Goal: Task Accomplishment & Management: Complete application form

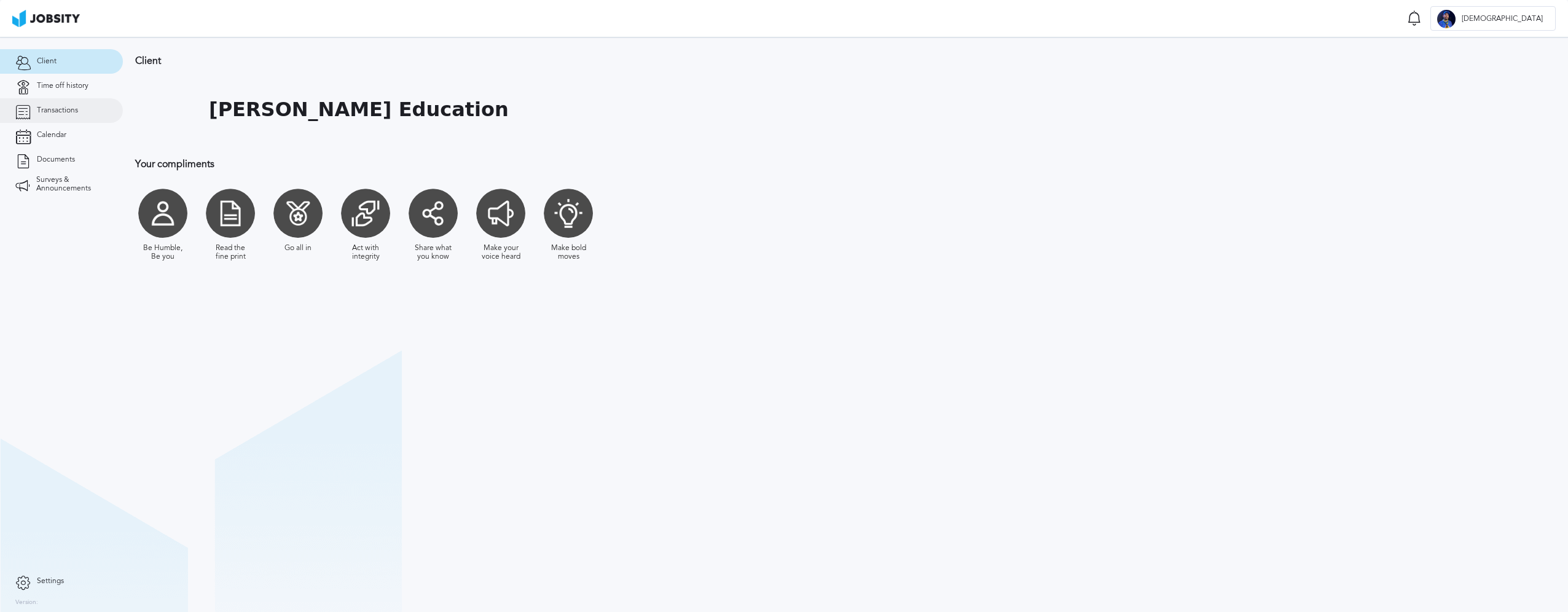
click at [73, 109] on span "Transactions" at bounding box center [57, 111] width 41 height 9
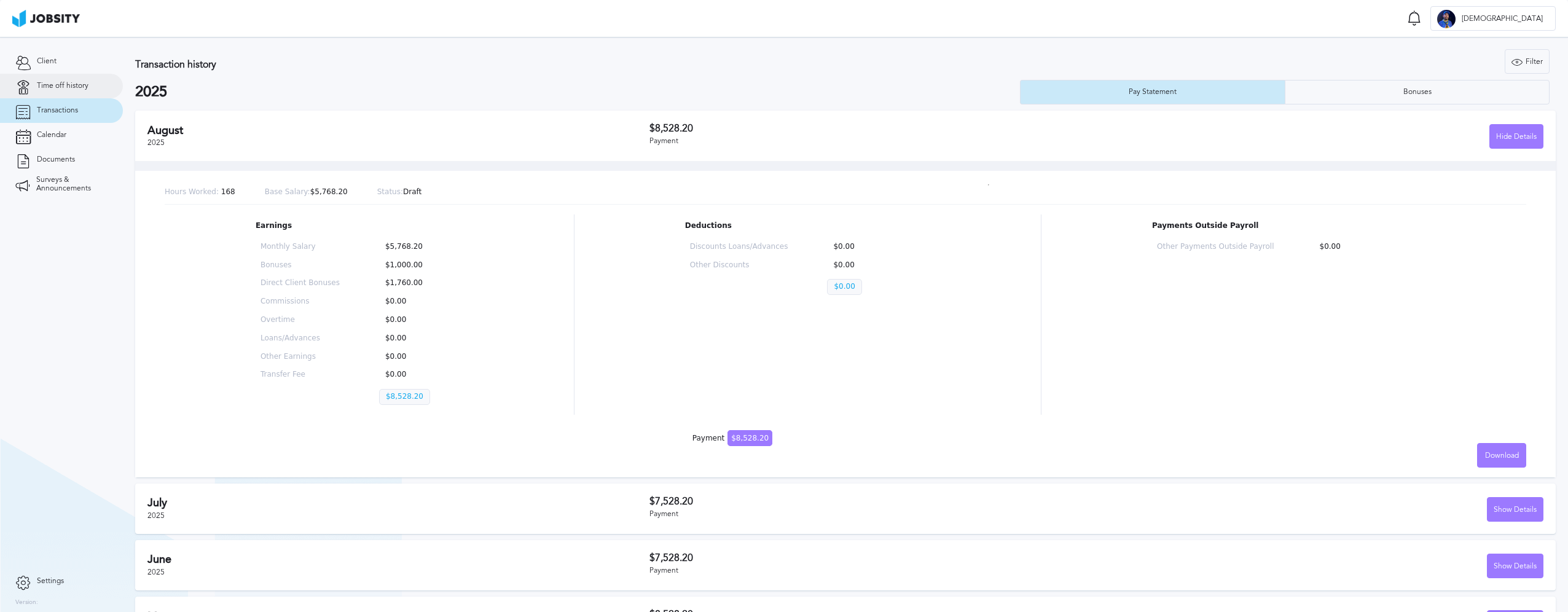
click at [63, 82] on span "Time off history" at bounding box center [63, 86] width 52 height 9
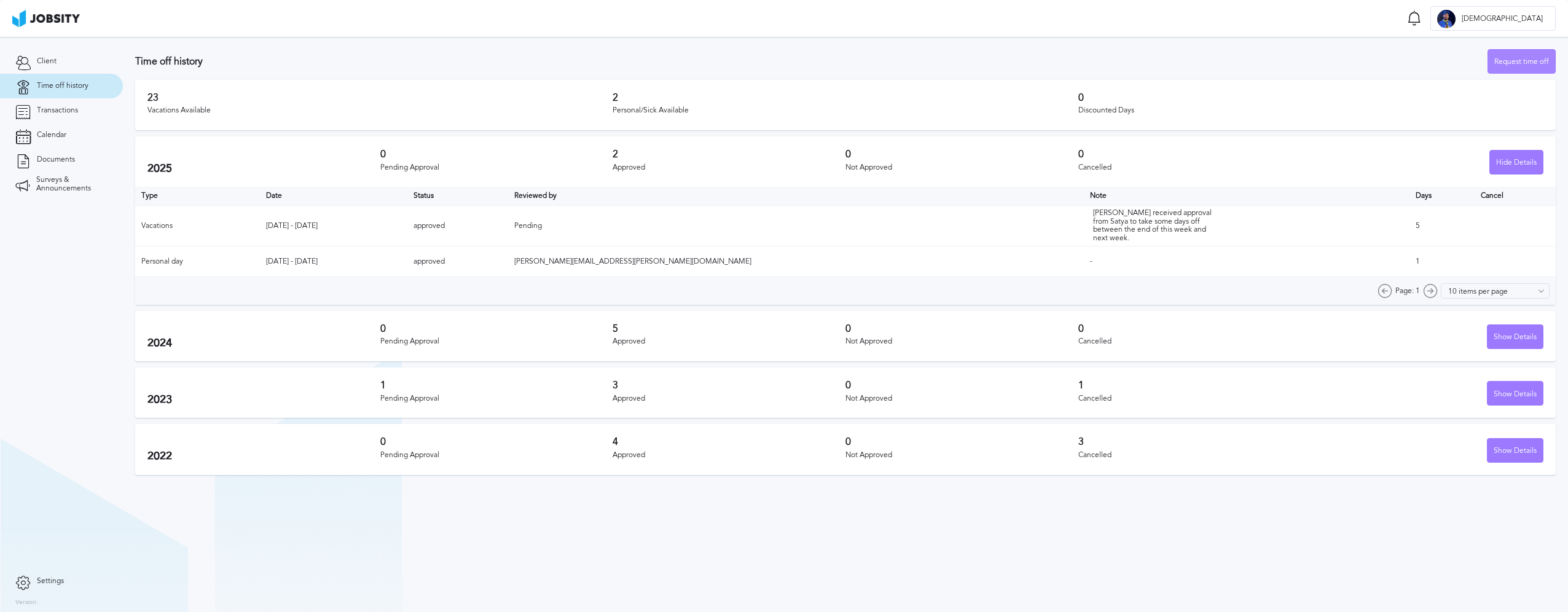
click at [1527, 60] on div "Request time off" at bounding box center [1521, 62] width 67 height 25
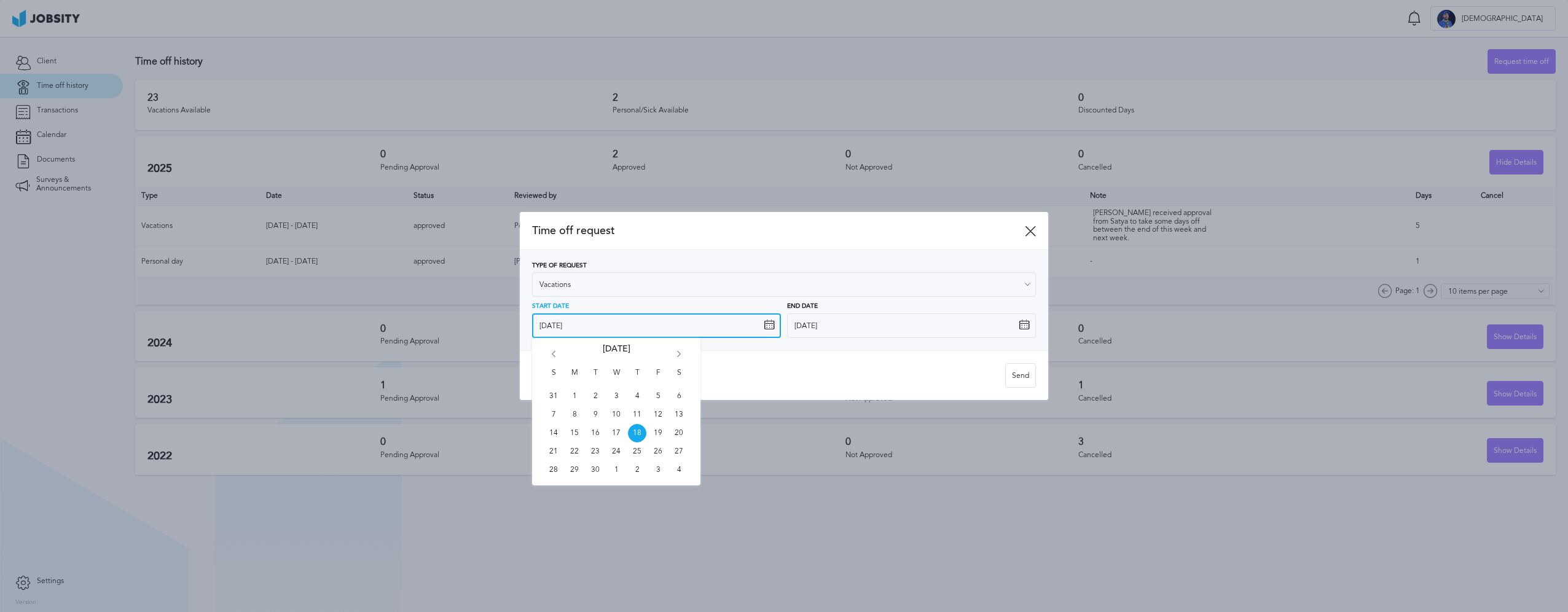
click at [667, 331] on input "[DATE]" at bounding box center [657, 326] width 249 height 25
drag, startPoint x: 576, startPoint y: 452, endPoint x: 631, endPoint y: 430, distance: 59.2
click at [577, 452] on span "22" at bounding box center [574, 451] width 18 height 18
type input "[DATE]"
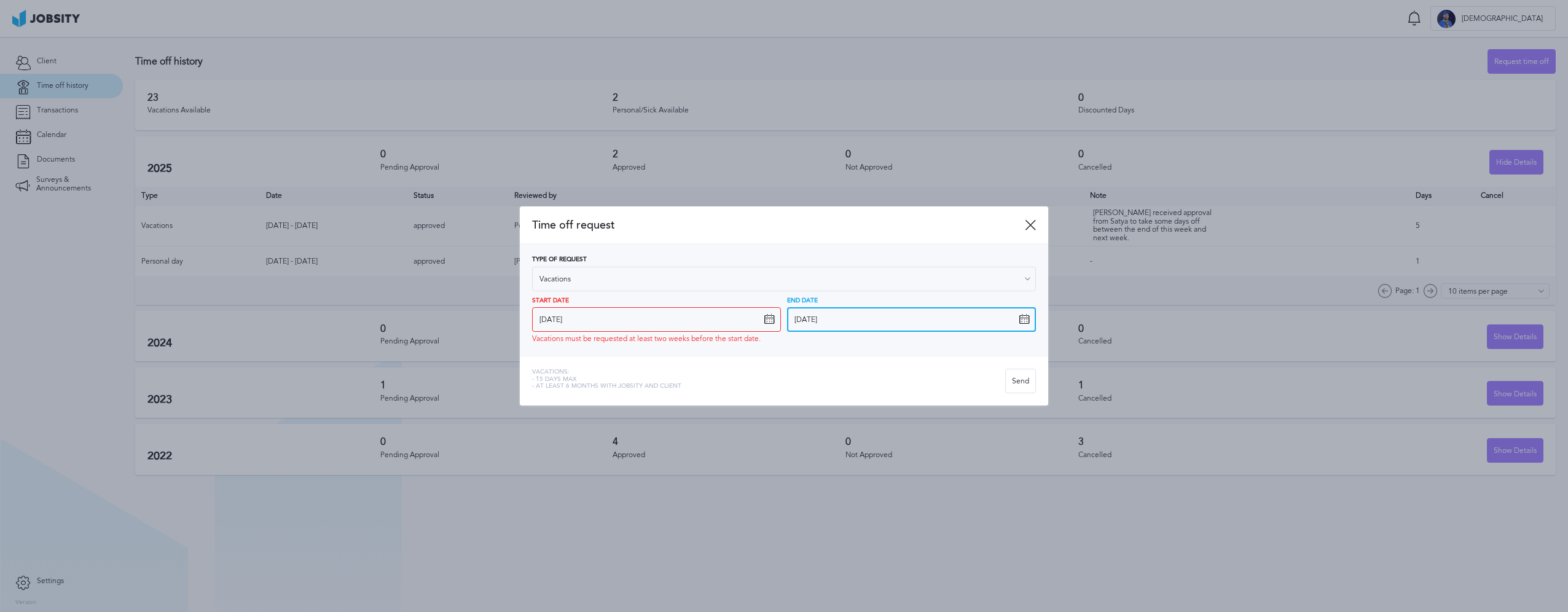
click at [841, 317] on input "[DATE]" at bounding box center [911, 319] width 249 height 25
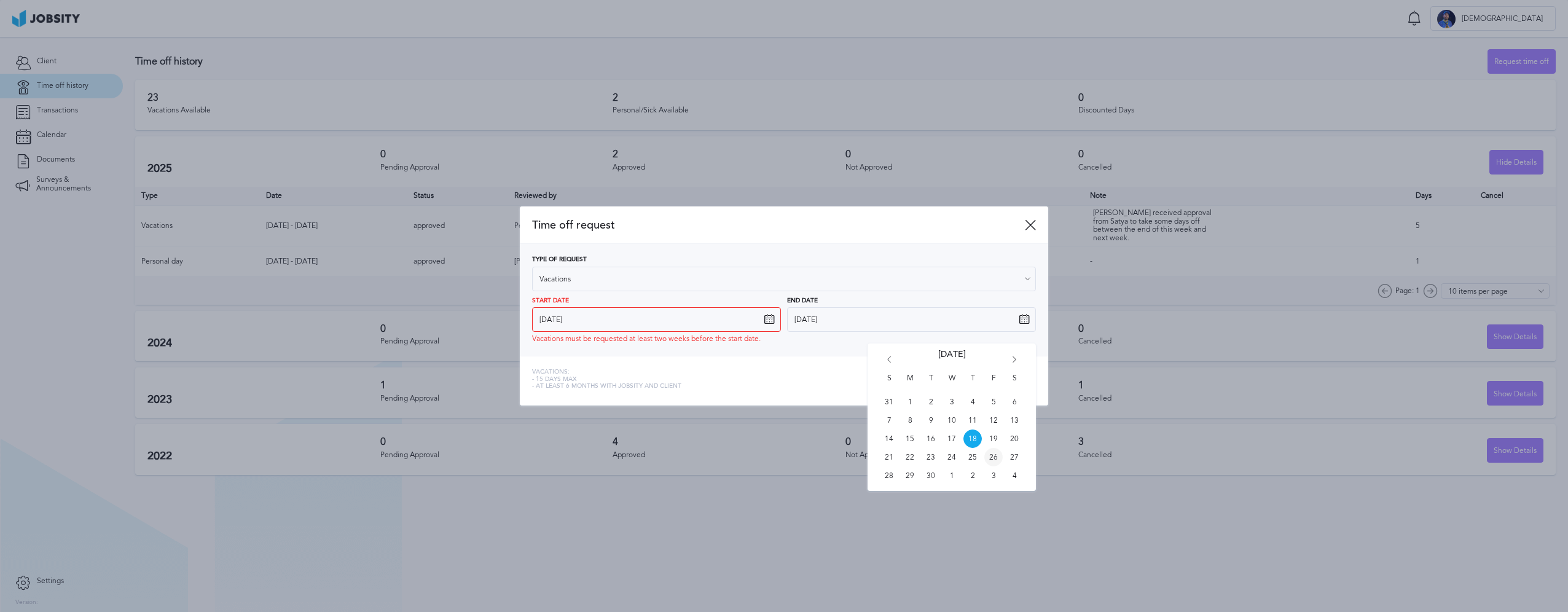
click at [996, 457] on span "26" at bounding box center [993, 457] width 18 height 18
type input "[DATE]"
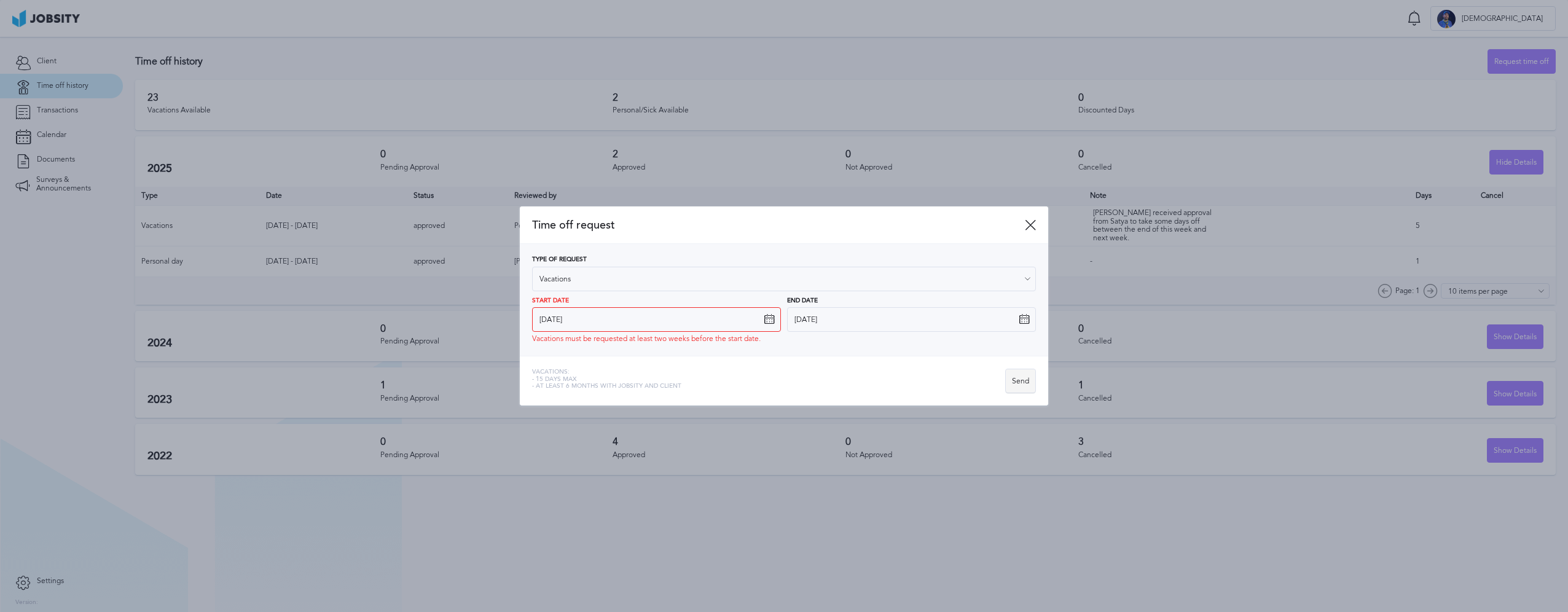
click at [1020, 383] on div "Send" at bounding box center [1020, 382] width 30 height 25
